Goal: Navigation & Orientation: Find specific page/section

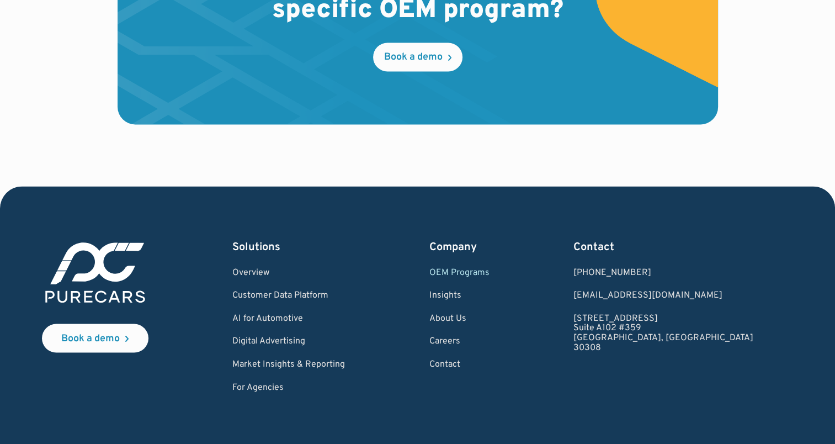
scroll to position [1871, 0]
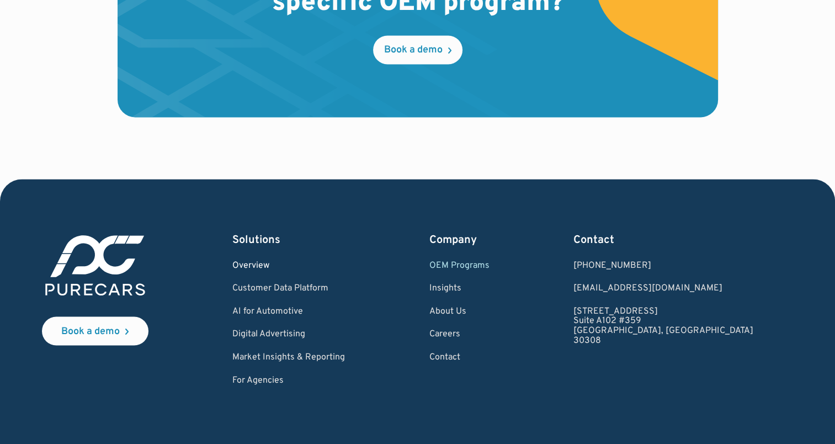
click at [282, 265] on link "Overview" at bounding box center [288, 266] width 113 height 10
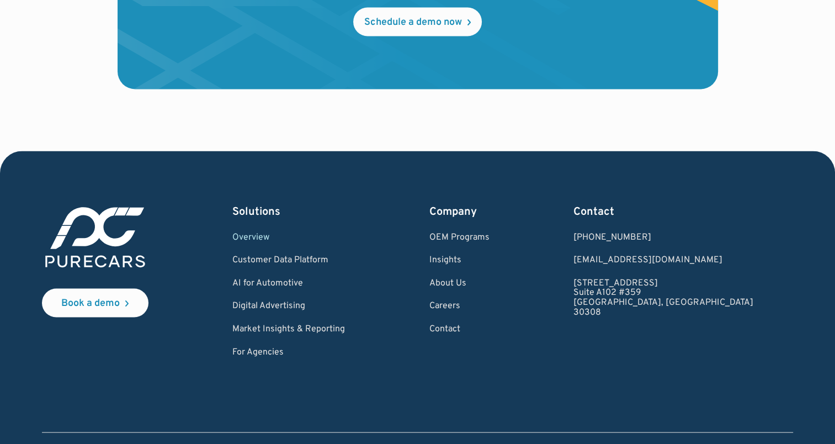
scroll to position [2130, 0]
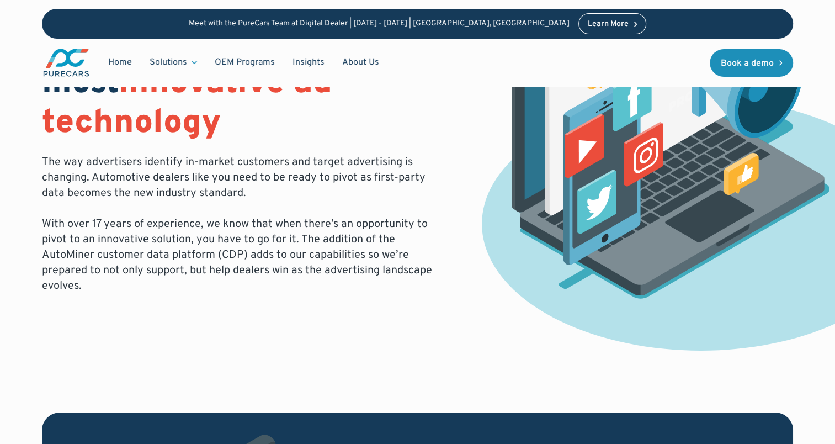
scroll to position [110, 0]
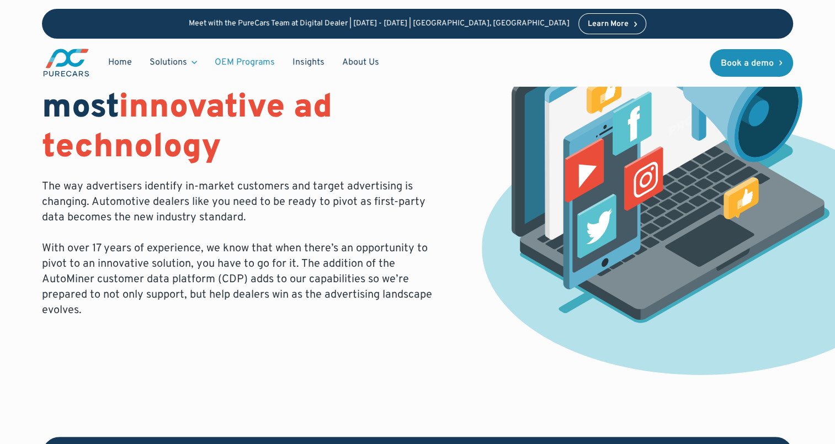
click at [261, 58] on link "OEM Programs" at bounding box center [245, 62] width 78 height 21
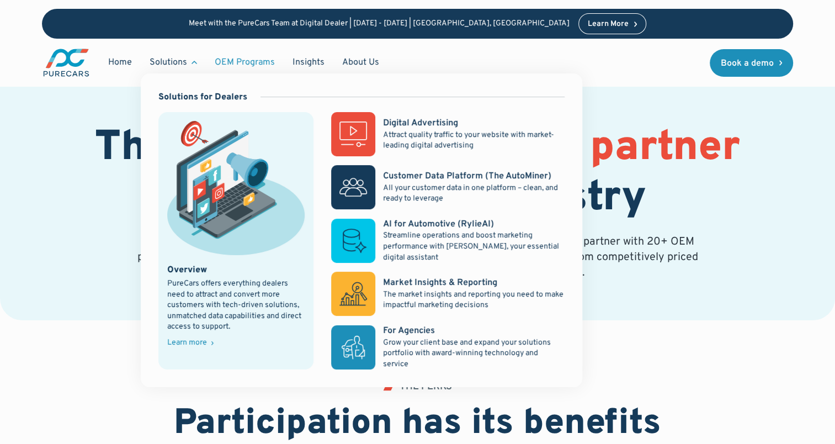
click at [172, 60] on div "Solutions" at bounding box center [169, 62] width 38 height 12
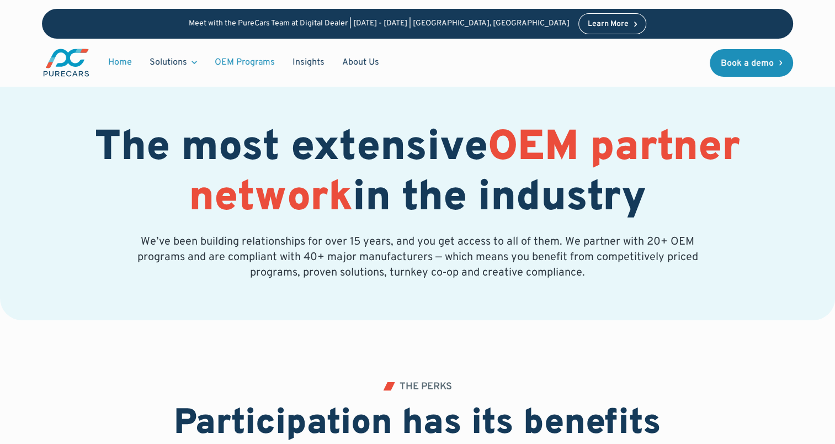
click at [121, 57] on link "Home" at bounding box center [119, 62] width 41 height 21
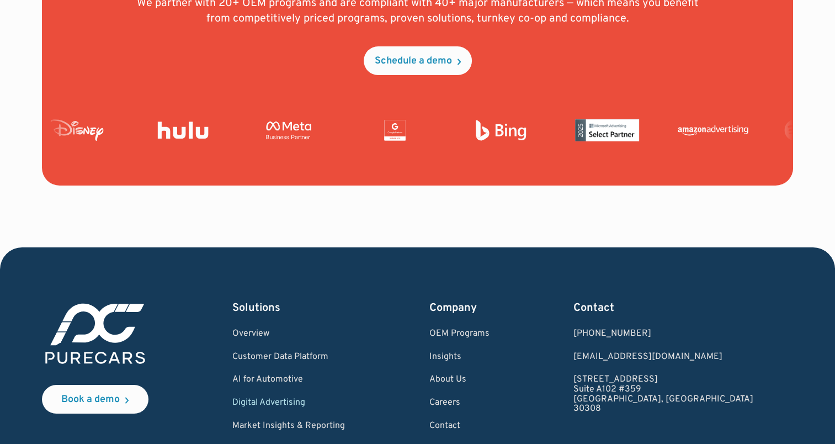
scroll to position [4294, 0]
